Goal: Obtain resource: Download file/media

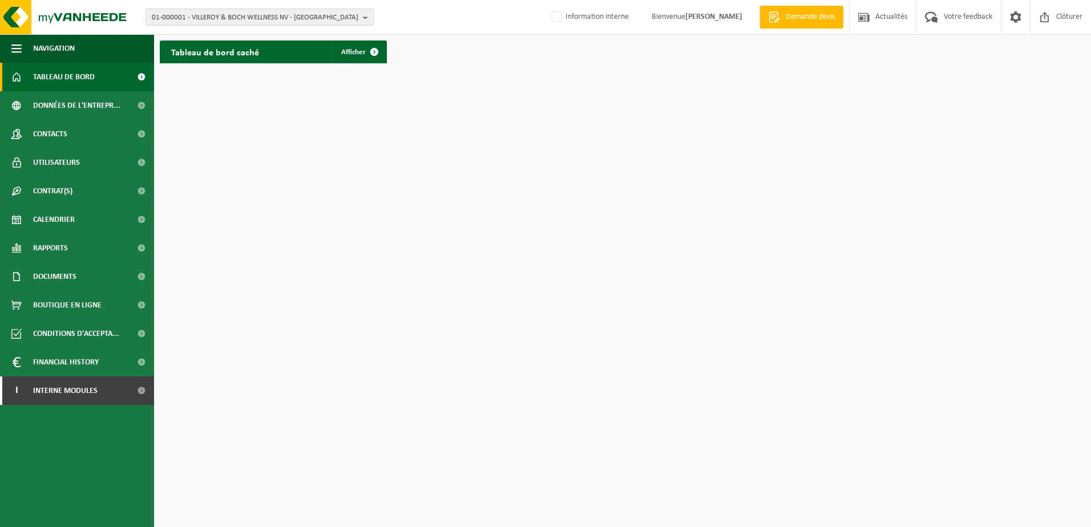
click at [207, 15] on span "01-000001 - VILLEROY & BOCH WELLNESS NV - ROESELARE" at bounding box center [255, 17] width 207 height 17
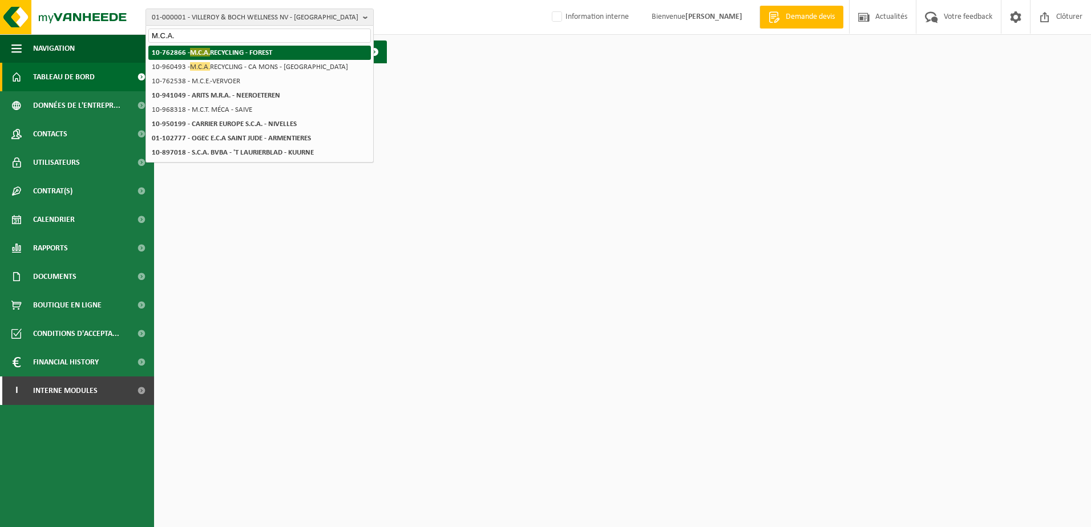
type input "M.C.A."
click at [229, 54] on strong "10-762866 - M.C.A. RECYCLING - FOREST" at bounding box center [212, 52] width 120 height 9
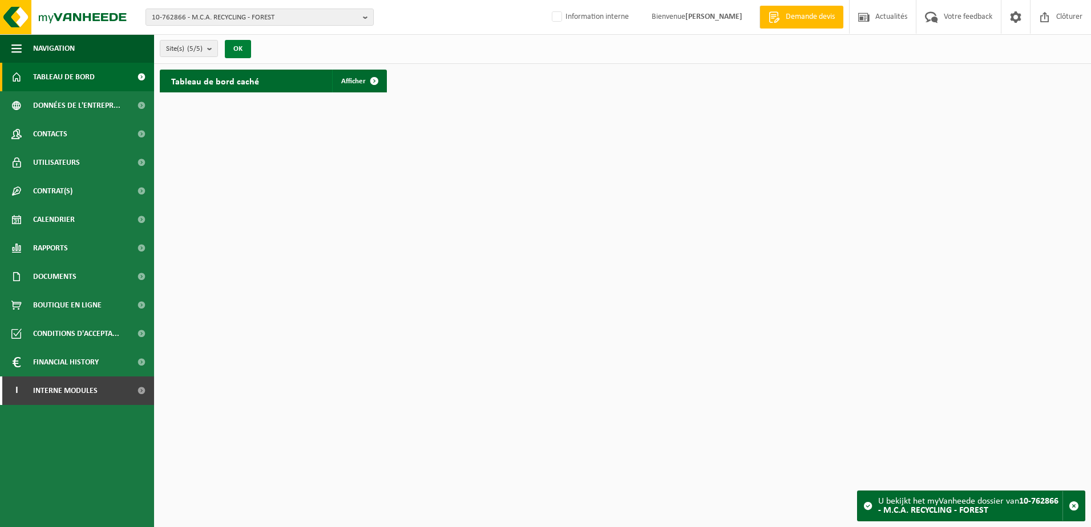
click at [238, 47] on button "OK" at bounding box center [238, 49] width 26 height 18
click at [368, 79] on span at bounding box center [374, 81] width 23 height 23
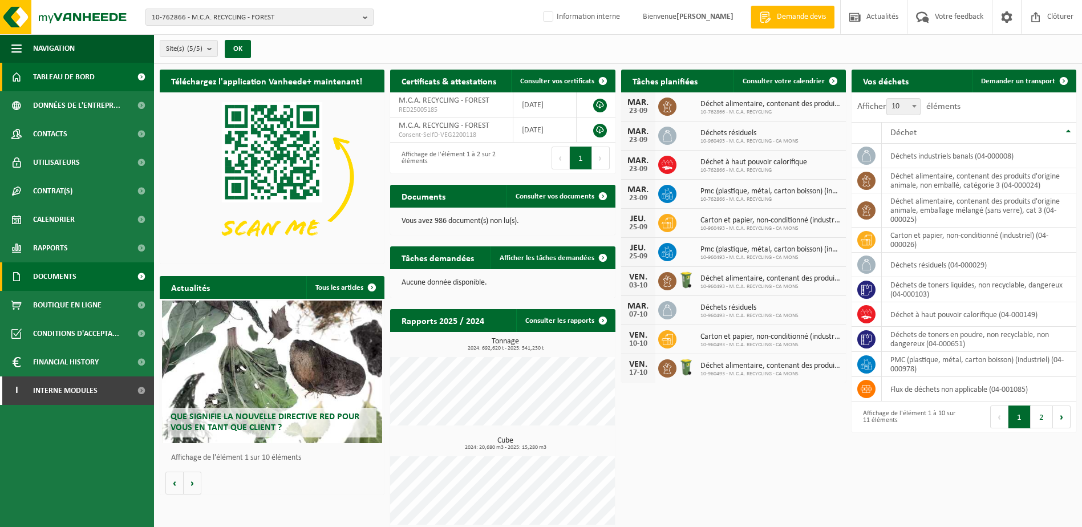
click at [101, 283] on link "Documents" at bounding box center [77, 276] width 154 height 29
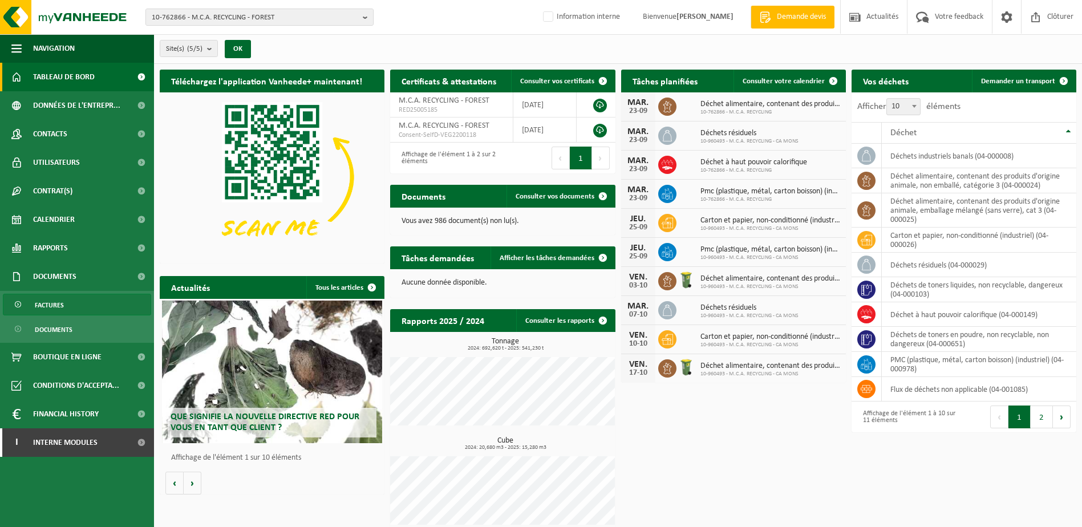
click at [98, 308] on link "Factures" at bounding box center [77, 305] width 148 height 22
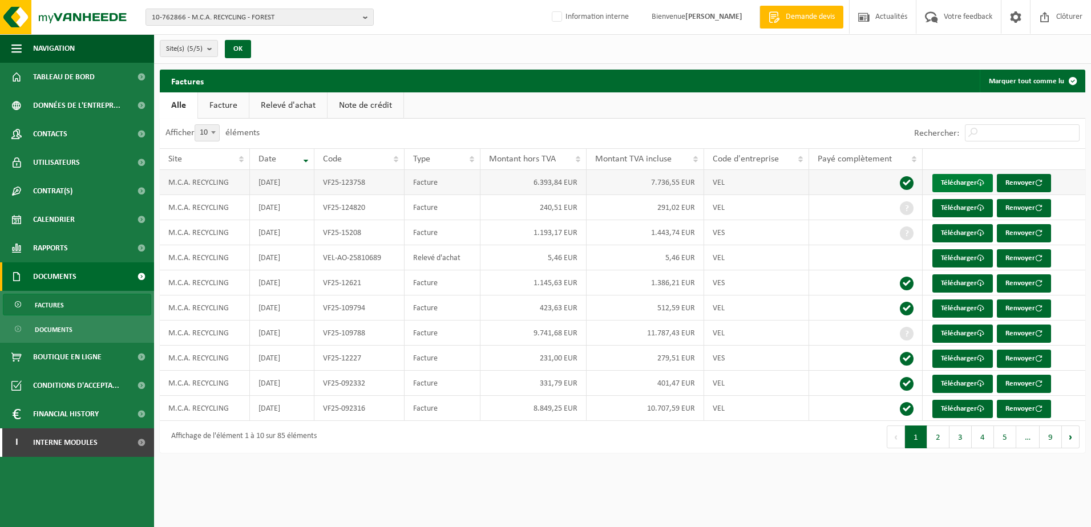
click at [940, 182] on link "Télécharger" at bounding box center [962, 183] width 60 height 18
